Goal: Task Accomplishment & Management: Manage account settings

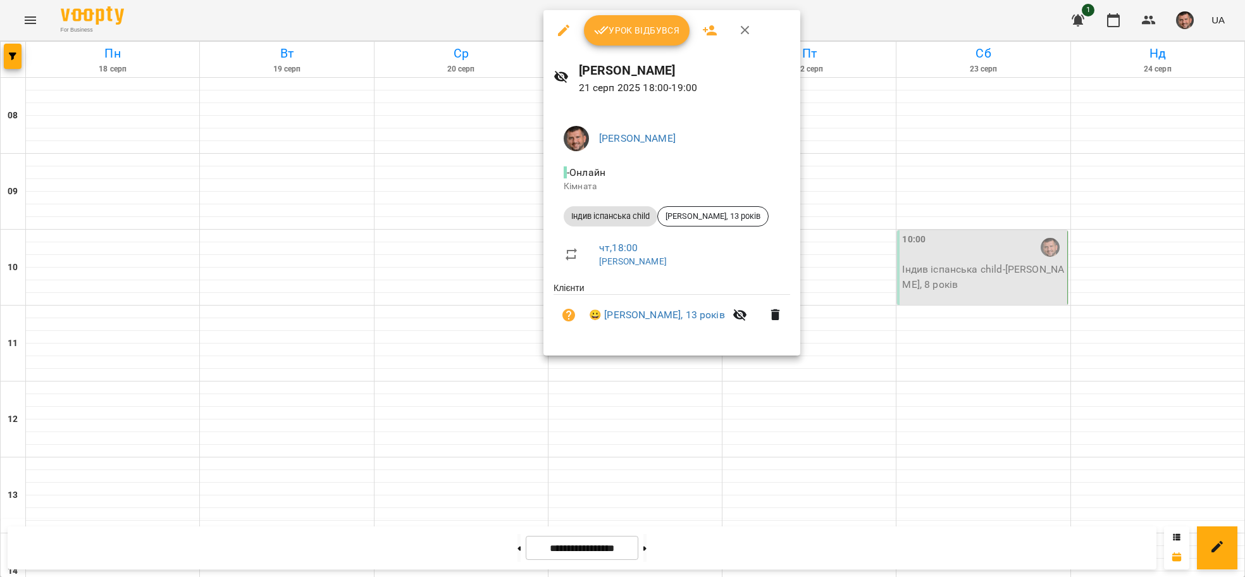
scroll to position [582, 0]
click at [651, 28] on span "Урок відбувся" at bounding box center [637, 30] width 86 height 15
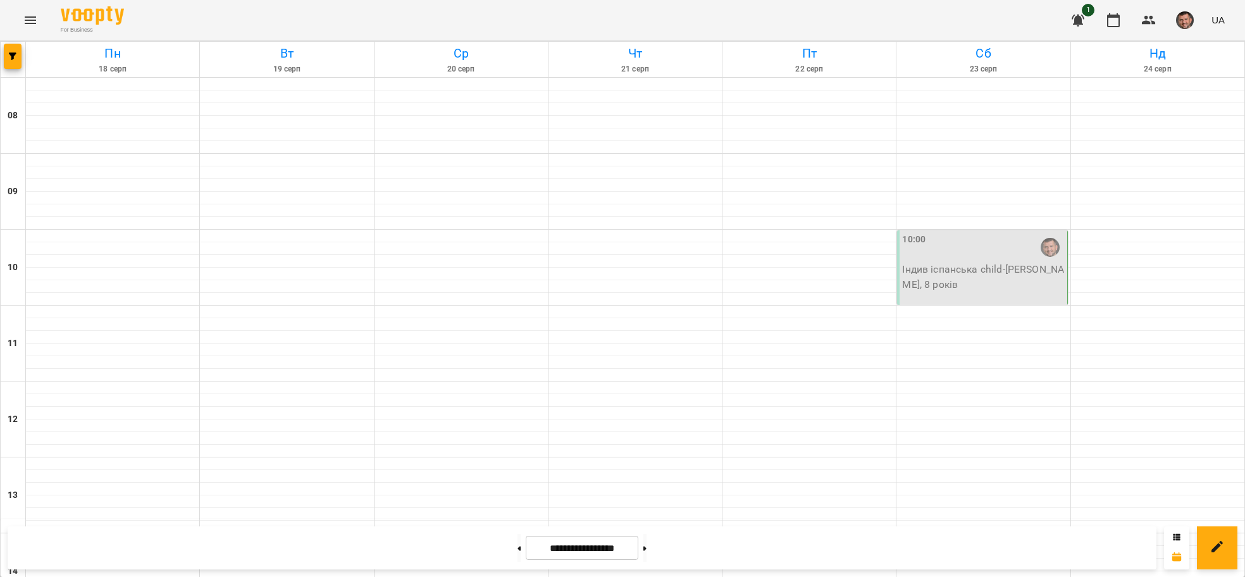
scroll to position [285, 0]
